Goal: Information Seeking & Learning: Find specific fact

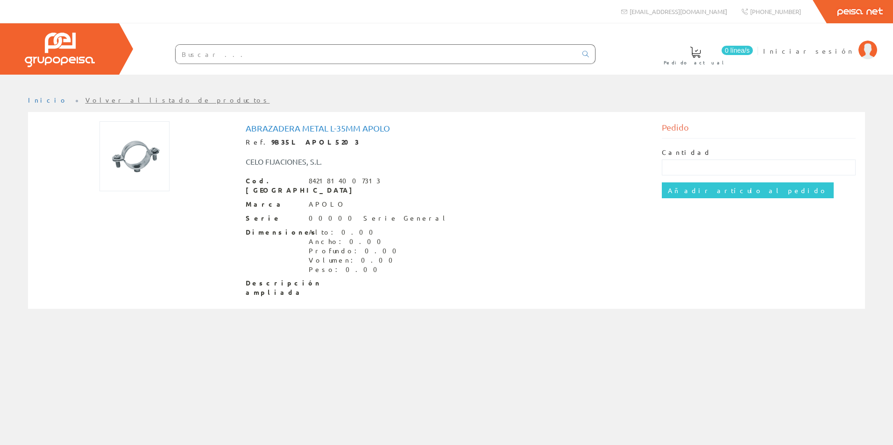
click at [210, 54] on input "text" at bounding box center [376, 54] width 401 height 19
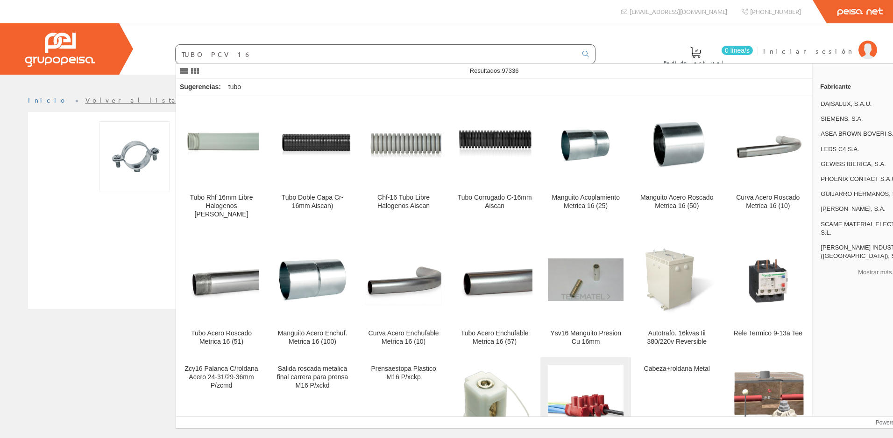
scroll to position [980, 0]
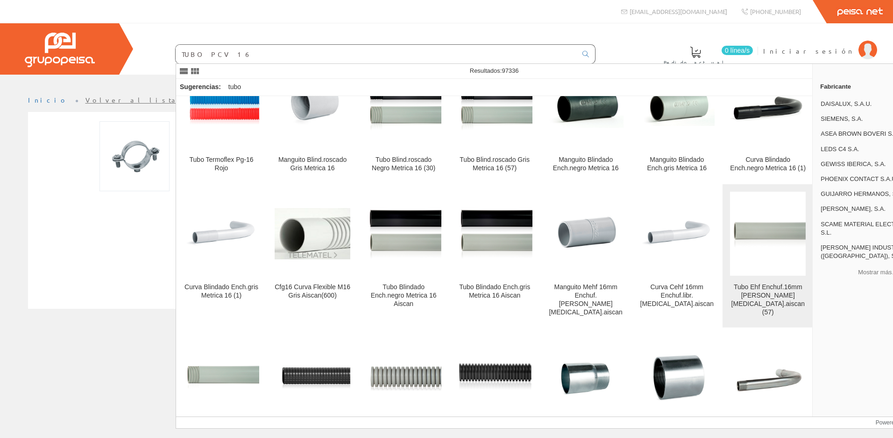
type input "TUBO PCV 16"
click at [765, 271] on figure at bounding box center [768, 234] width 76 height 84
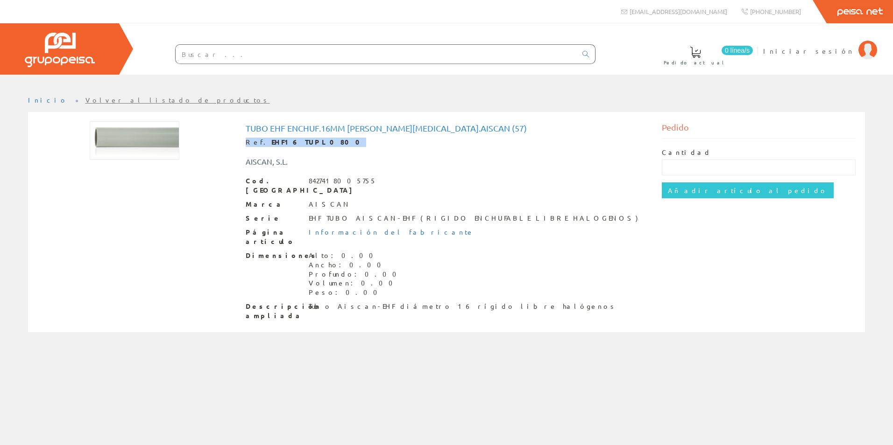
drag, startPoint x: 315, startPoint y: 140, endPoint x: 246, endPoint y: 134, distance: 69.8
click at [246, 134] on div "Tubo Ehf Enchuf.16mm [PERSON_NAME][MEDICAL_DATA].aiscan (57) Ref. EHF16 TUPL080…" at bounding box center [447, 222] width 402 height 197
drag, startPoint x: 246, startPoint y: 134, endPoint x: 263, endPoint y: 142, distance: 19.4
copy div "Ref. EHF16 TUPL0800"
